Goal: Information Seeking & Learning: Check status

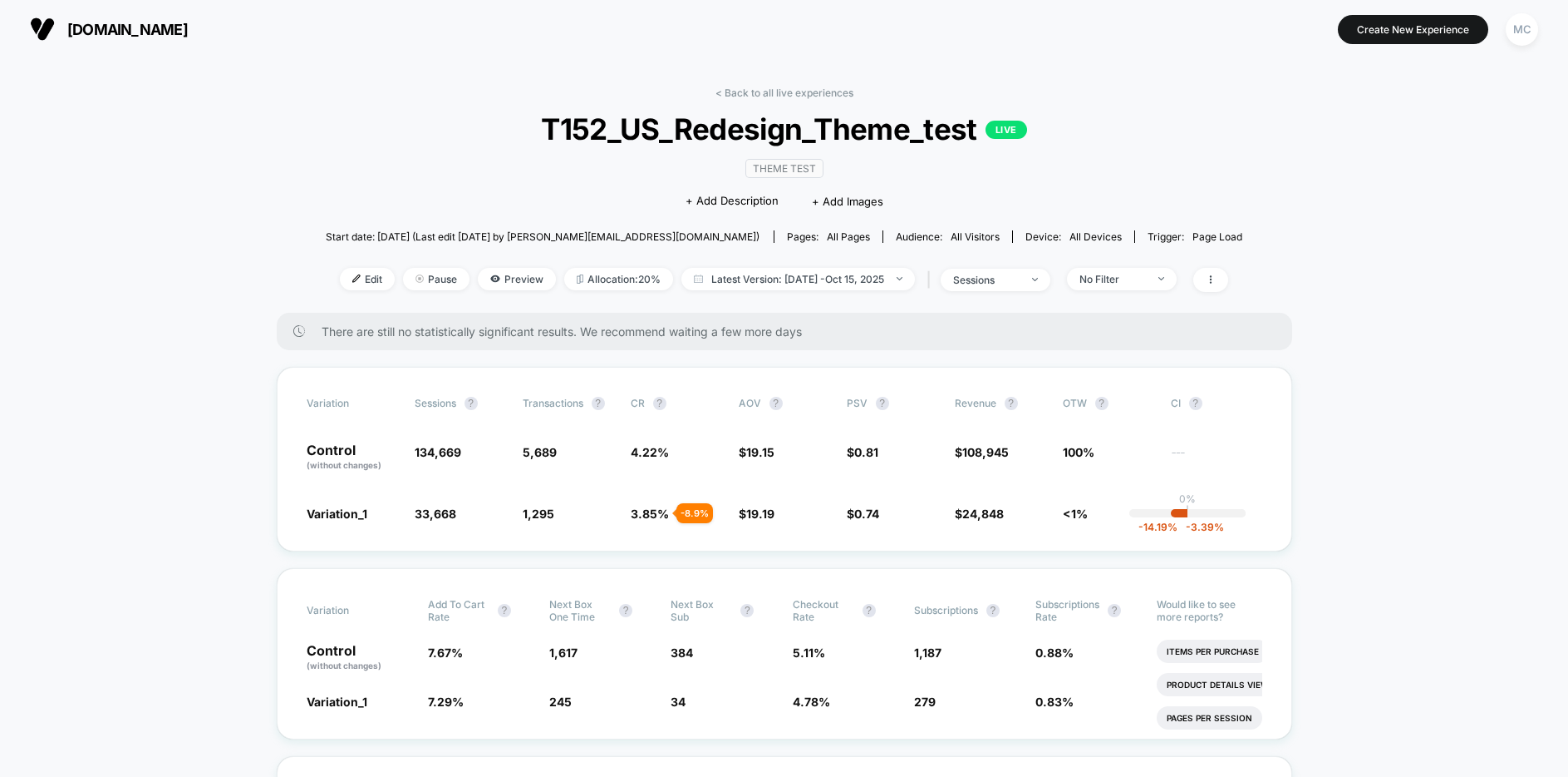
click at [510, 281] on span "Preview" at bounding box center [516, 279] width 78 height 22
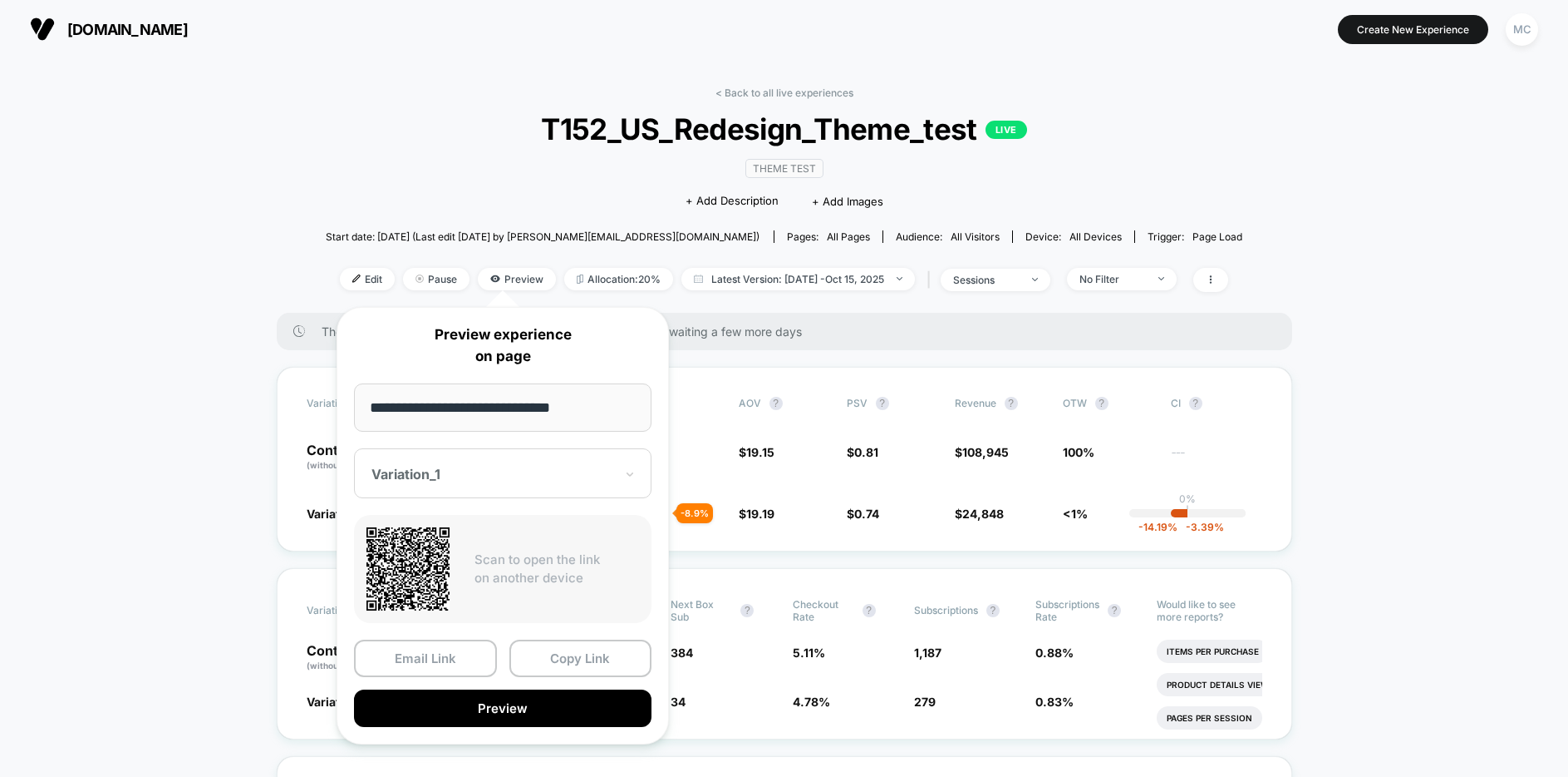
click at [476, 479] on div at bounding box center [492, 474] width 242 height 17
click at [454, 558] on div "CONTROL" at bounding box center [502, 562] width 281 height 30
click at [568, 661] on button "Copy Link" at bounding box center [580, 658] width 143 height 37
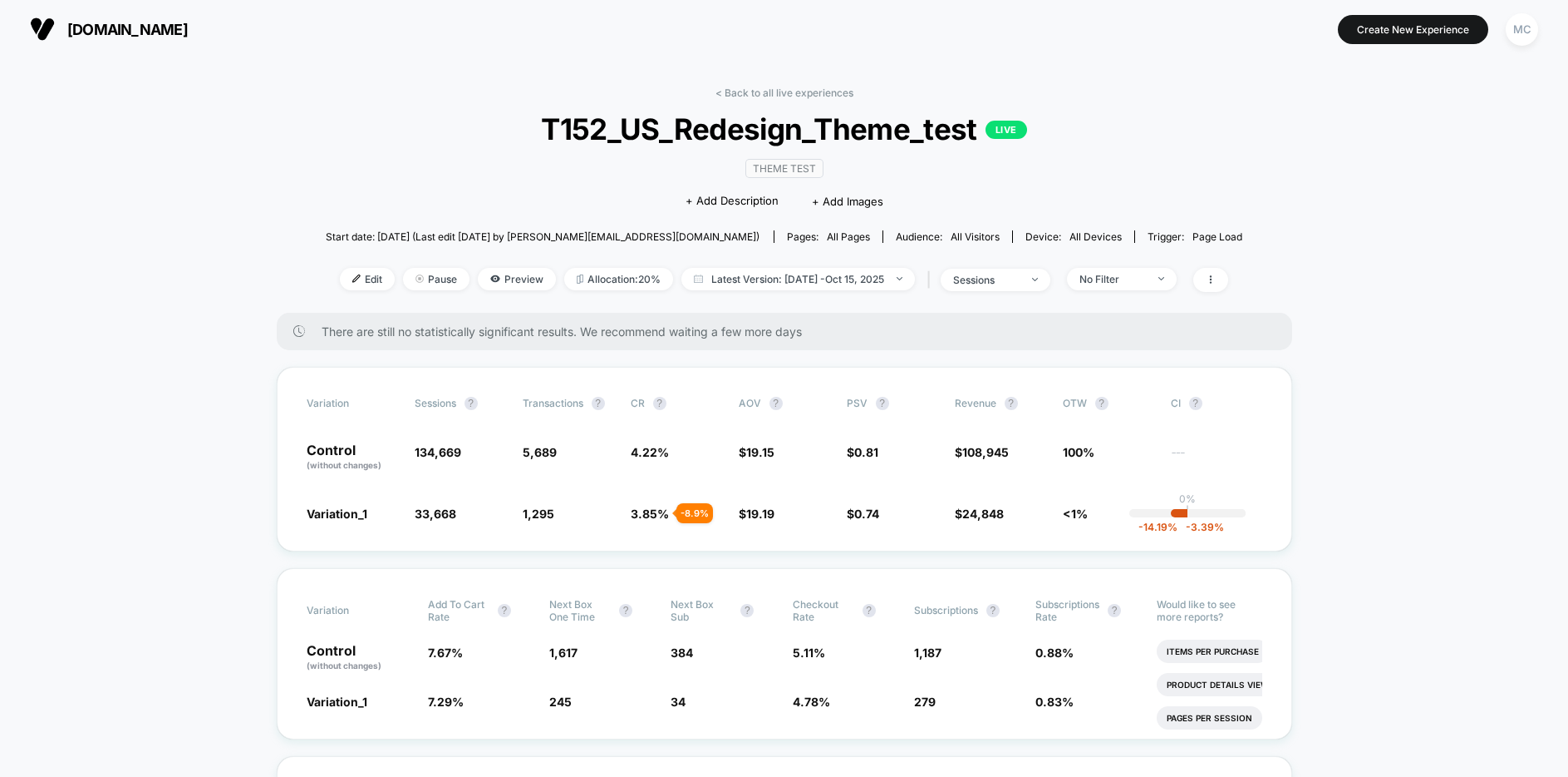
drag, startPoint x: 394, startPoint y: 66, endPoint x: 421, endPoint y: 51, distance: 30.9
click at [346, 139] on div "< Back to all live experiences T152_US_Redesign_Theme_test LIVE Theme Test Clic…" at bounding box center [784, 199] width 918 height 227
click at [381, 154] on div "< Back to all live experiences T152_US_Redesign_Theme_test LIVE Theme Test Clic…" at bounding box center [784, 199] width 918 height 227
drag, startPoint x: 632, startPoint y: 515, endPoint x: 648, endPoint y: 516, distance: 16.0
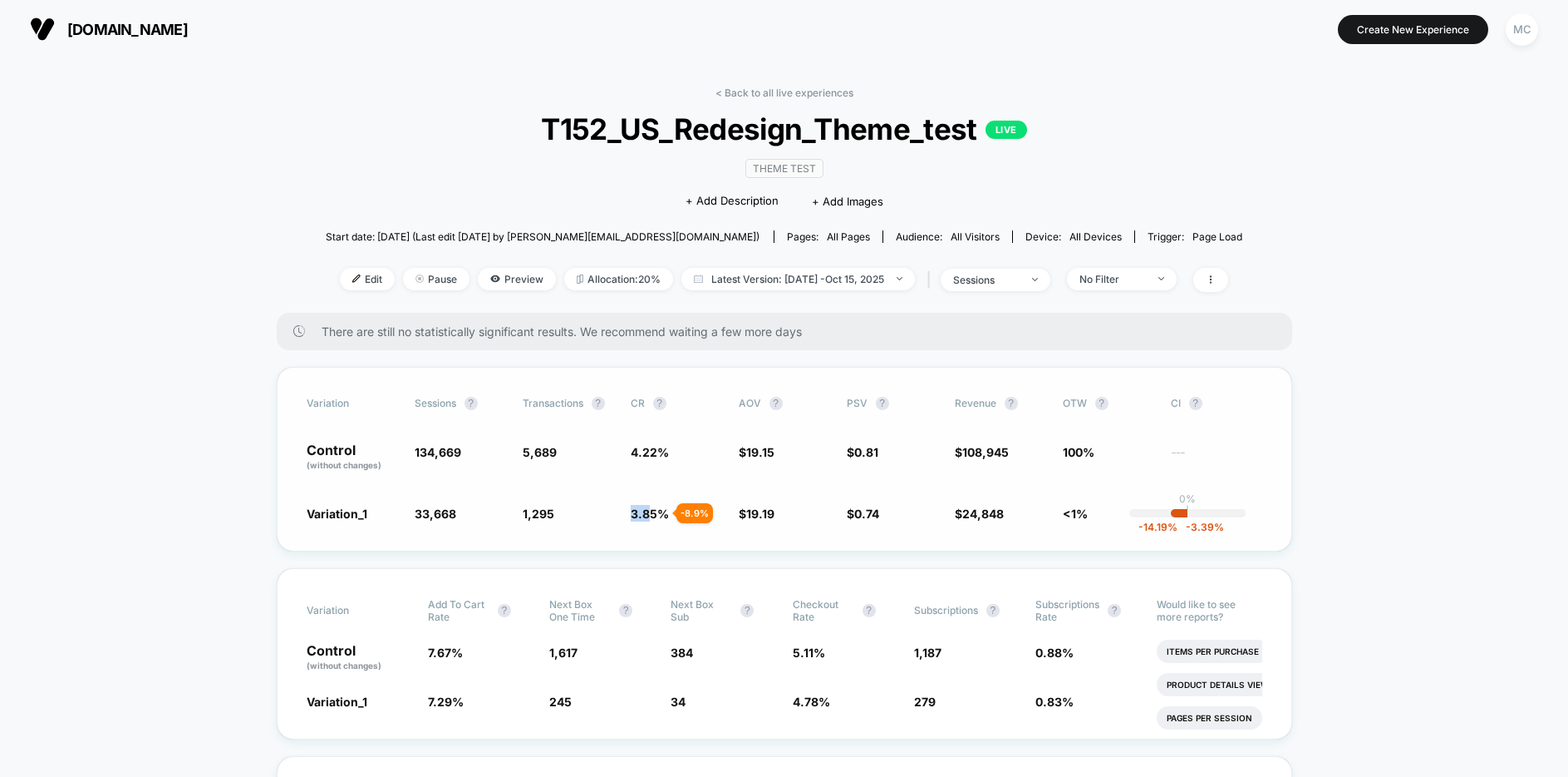
click at [648, 517] on span "3.85 %" at bounding box center [649, 513] width 38 height 14
click at [655, 517] on span "3.85 %" at bounding box center [649, 513] width 38 height 14
drag, startPoint x: 664, startPoint y: 513, endPoint x: 632, endPoint y: 512, distance: 32.0
click at [632, 512] on span "3.85 %" at bounding box center [649, 513] width 38 height 14
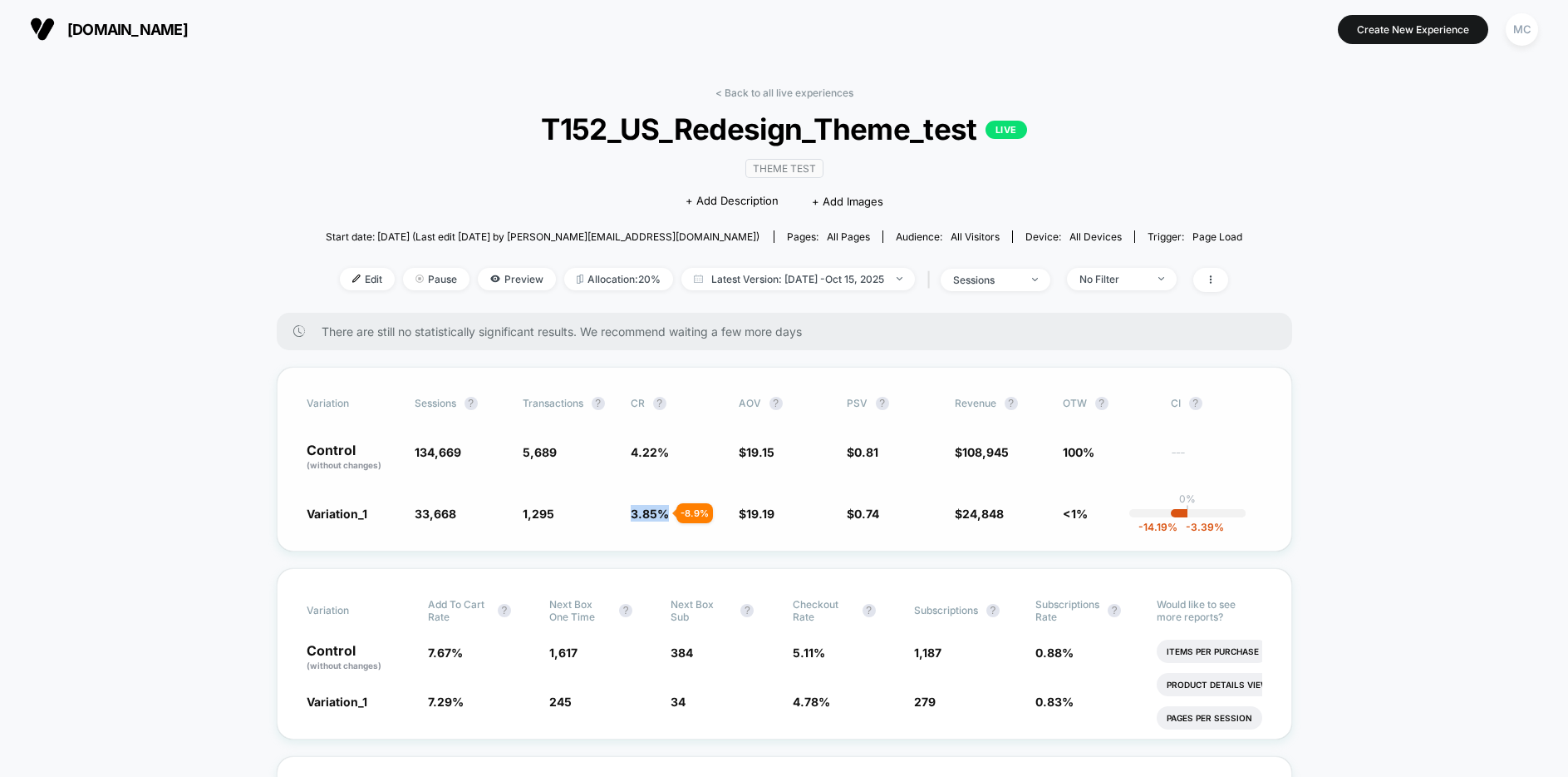
drag, startPoint x: 664, startPoint y: 517, endPoint x: 615, endPoint y: 520, distance: 49.1
click at [616, 521] on div "Variation Sessions ? Transactions ? CR ? AOV ? PSV ? Revenue ? OTW ? CI ? Contr…" at bounding box center [784, 459] width 1015 height 184
click at [615, 520] on div "Variation_1 33,668 - 75 % 1,295 - 8.9 % 3.85 % - 8.9 % $ 19.19 + 0.20 % $ 0.74 …" at bounding box center [784, 513] width 955 height 17
drag, startPoint x: 620, startPoint y: 512, endPoint x: 662, endPoint y: 515, distance: 42.1
click at [663, 516] on div "Variation_1 33,668 - 75 % 1,295 - 8.9 % 3.85 % - 8.9 % $ 19.19 + 0.20 % $ 0.74 …" at bounding box center [784, 513] width 955 height 17
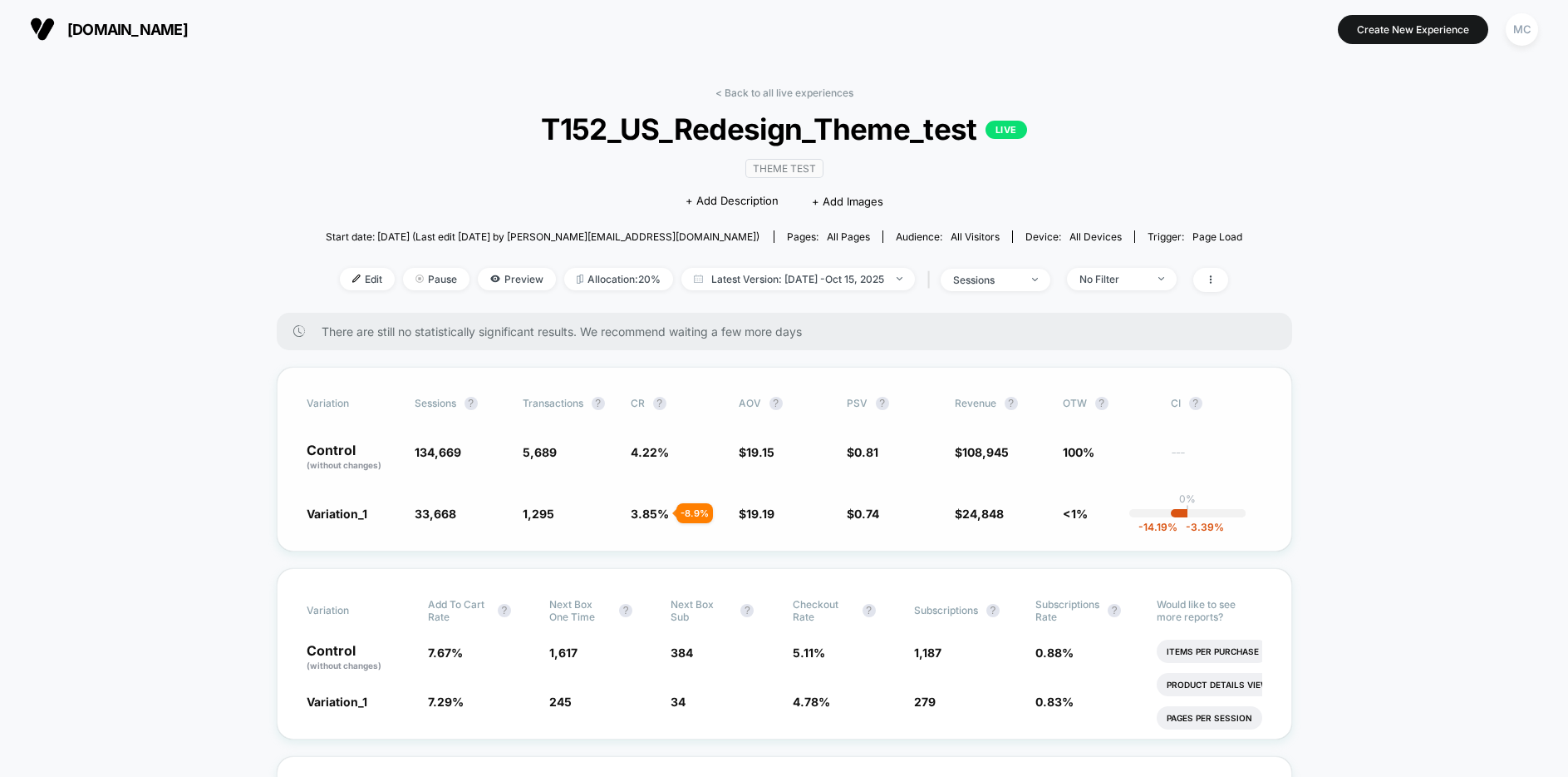
click at [631, 520] on span "3.85 % - 8.9 %" at bounding box center [676, 513] width 92 height 17
click at [413, 115] on span "T152_US_Redesign_Theme_test LIVE" at bounding box center [784, 128] width 825 height 35
click at [494, 115] on span "T152_US_Redesign_Theme_test LIVE" at bounding box center [784, 128] width 825 height 35
click at [490, 142] on span "T152_US_Redesign_Theme_test LIVE" at bounding box center [784, 128] width 825 height 35
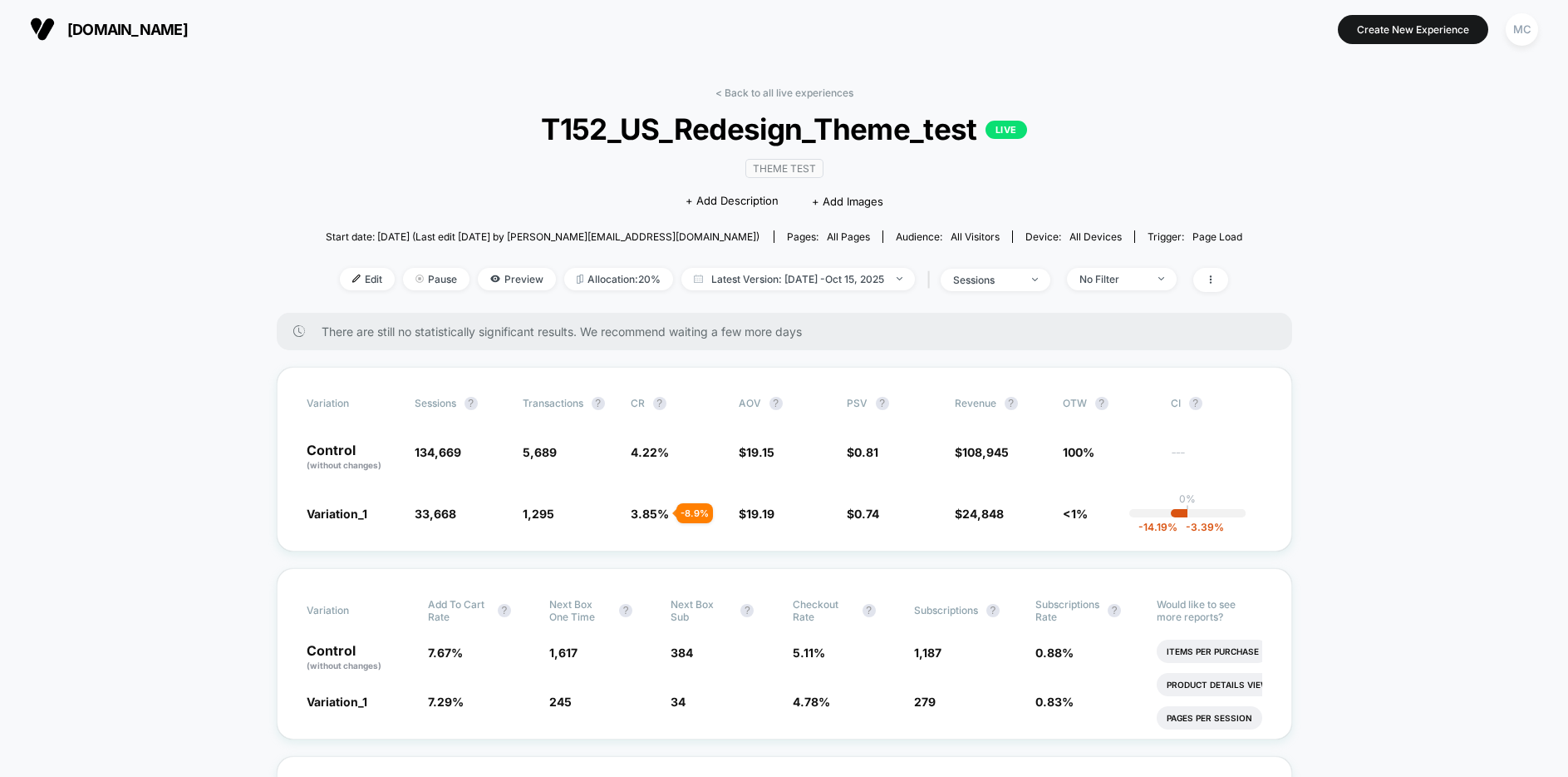
click at [376, 139] on span "T152_US_Redesign_Theme_test LIVE" at bounding box center [784, 128] width 825 height 35
click at [381, 86] on div "< Back to all live experiences T152_US_Redesign_Theme_test LIVE Theme Test Clic…" at bounding box center [784, 199] width 918 height 227
